Goal: Use online tool/utility: Utilize a website feature to perform a specific function

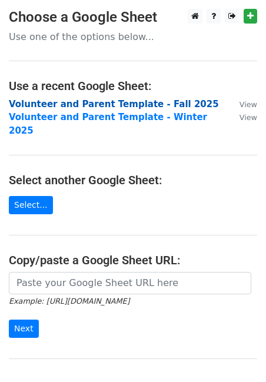
click at [103, 105] on strong "Volunteer and Parent Template - Fall 2025" at bounding box center [114, 104] width 210 height 11
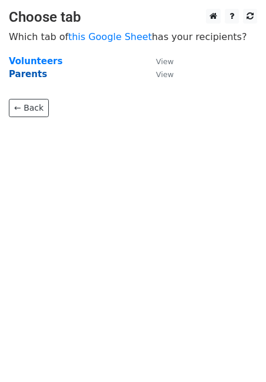
click at [31, 78] on strong "Parents" at bounding box center [28, 74] width 38 height 11
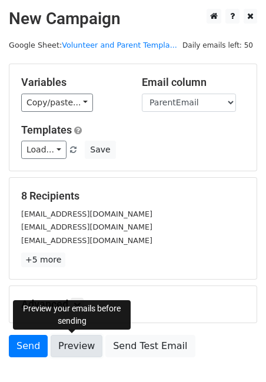
click at [77, 345] on link "Preview" at bounding box center [77, 346] width 52 height 22
click at [76, 339] on link "Preview" at bounding box center [77, 346] width 52 height 22
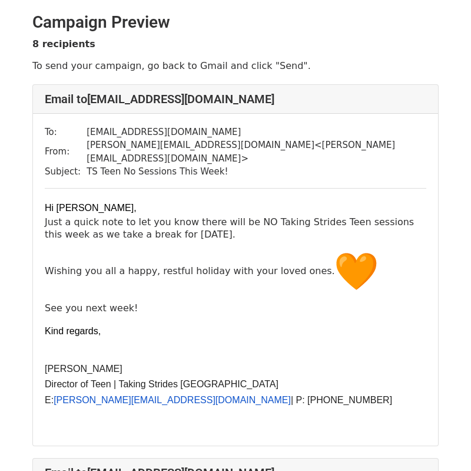
scroll to position [3, 0]
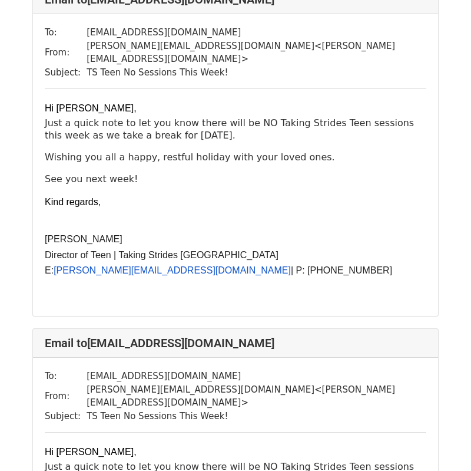
scroll to position [2361, 0]
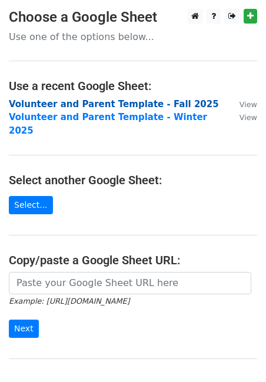
click at [51, 103] on strong "Volunteer and Parent Template - Fall 2025" at bounding box center [114, 104] width 210 height 11
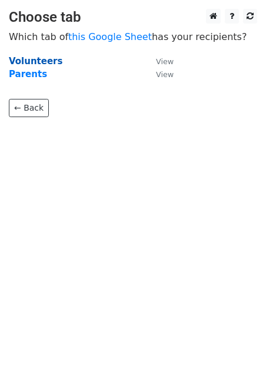
click at [37, 64] on strong "Volunteers" at bounding box center [36, 61] width 54 height 11
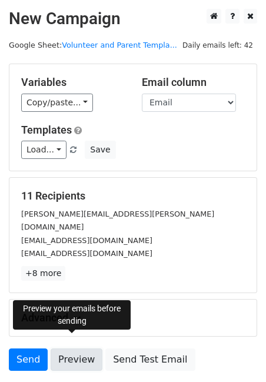
click at [62, 351] on link "Preview" at bounding box center [77, 360] width 52 height 22
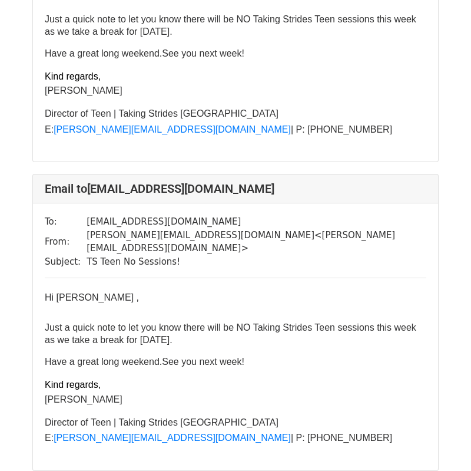
scroll to position [2977, 0]
